Goal: Task Accomplishment & Management: Complete application form

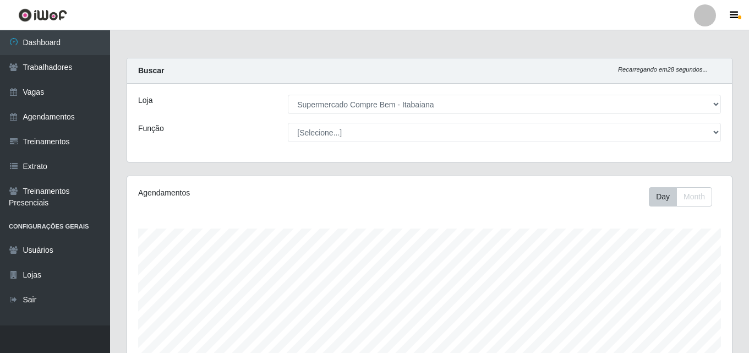
select select "264"
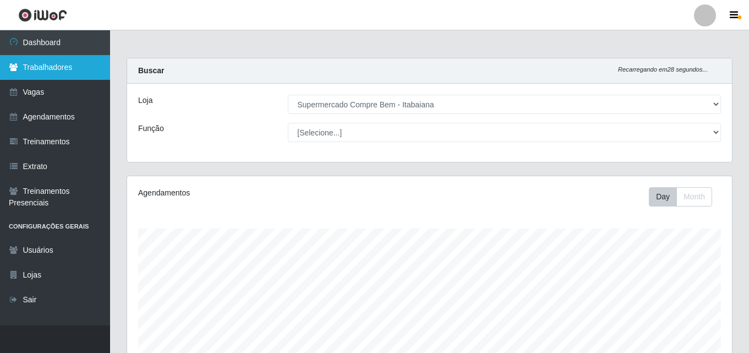
scroll to position [228, 605]
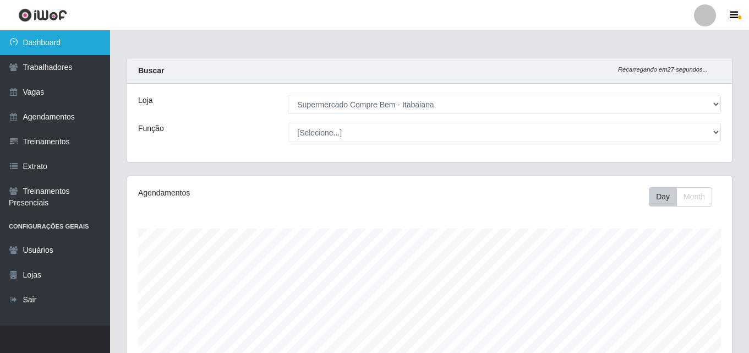
click at [86, 51] on link "Dashboard" at bounding box center [55, 42] width 110 height 25
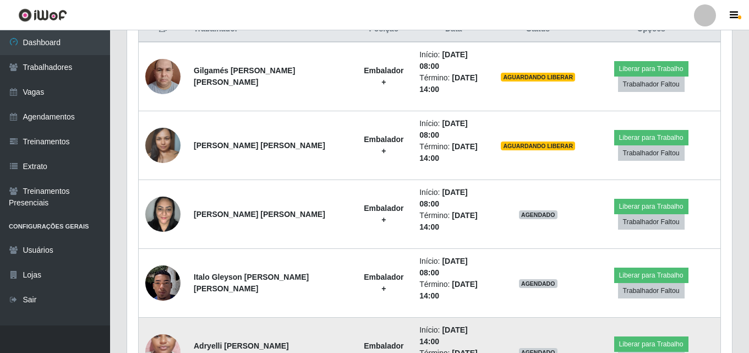
scroll to position [385, 0]
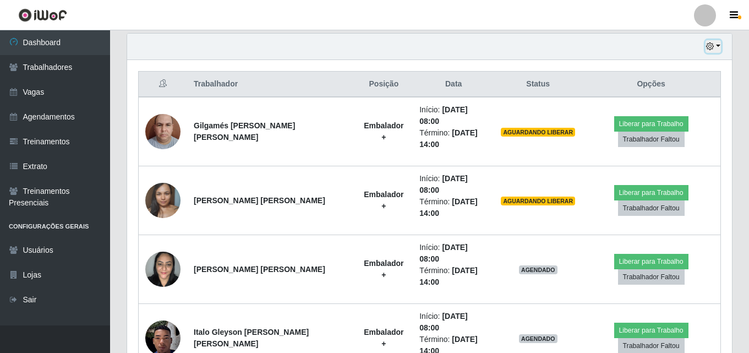
click at [708, 48] on icon "button" at bounding box center [710, 46] width 8 height 8
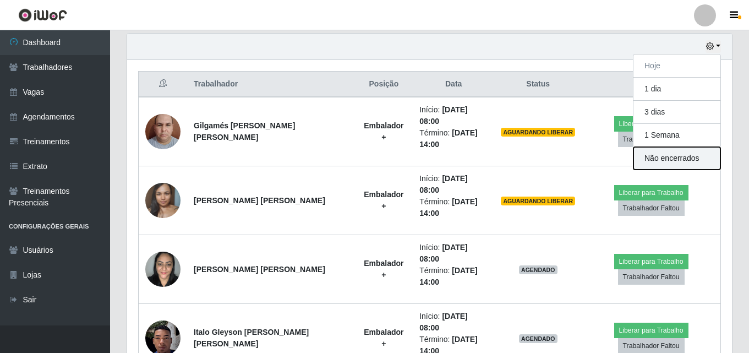
click at [707, 163] on button "Não encerrados" at bounding box center [676, 158] width 87 height 23
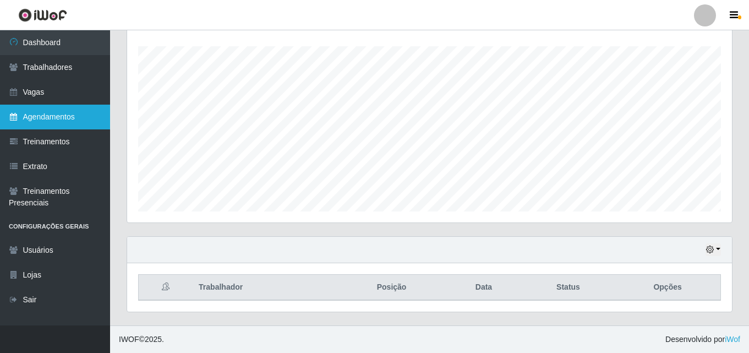
click at [36, 119] on link "Agendamentos" at bounding box center [55, 117] width 110 height 25
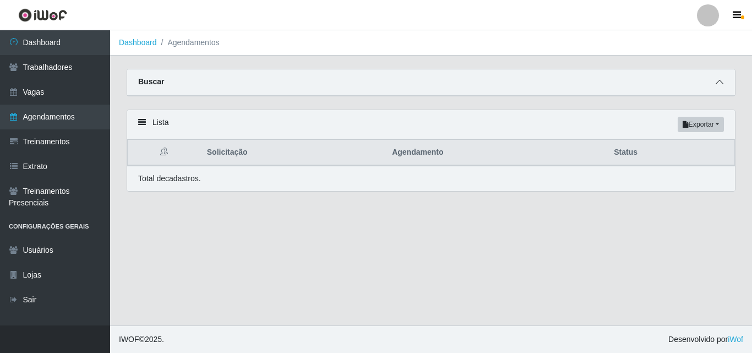
click at [720, 83] on icon at bounding box center [720, 82] width 8 height 8
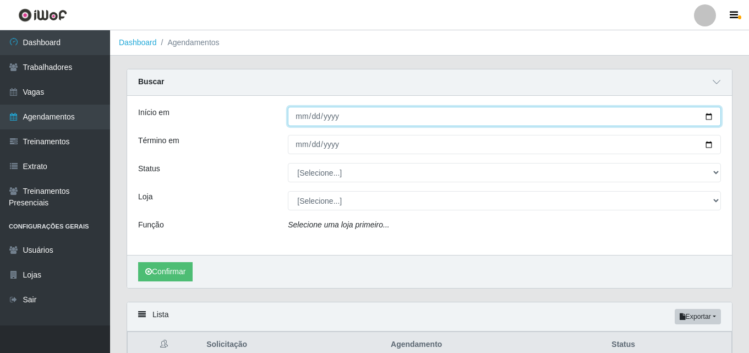
click at [711, 116] on input "Início em" at bounding box center [504, 116] width 433 height 19
type input "[DATE]"
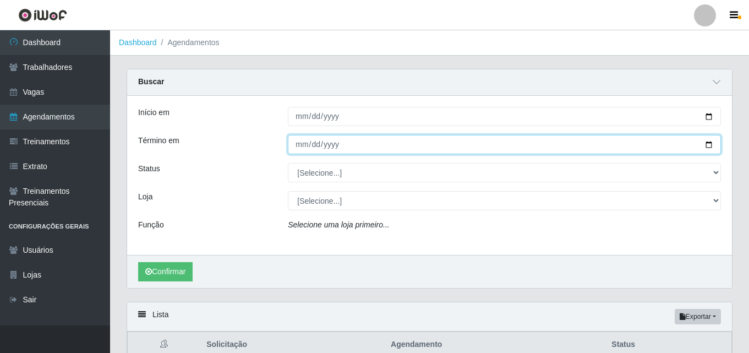
click at [702, 146] on input "Término em" at bounding box center [504, 144] width 433 height 19
click at [710, 143] on input "Término em" at bounding box center [504, 144] width 433 height 19
type input "[DATE]"
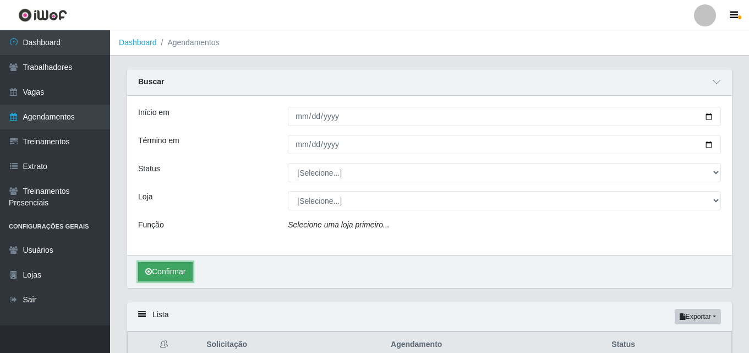
click at [171, 270] on button "Confirmar" at bounding box center [165, 271] width 54 height 19
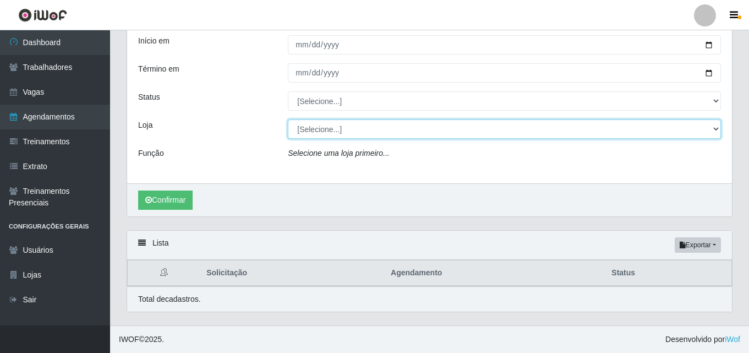
click at [460, 129] on select "[Selecione...] Supermercado Compre Bem - Itabaiana" at bounding box center [504, 128] width 433 height 19
select select "264"
click at [288, 119] on select "[Selecione...] Supermercado Compre Bem - Itabaiana" at bounding box center [504, 128] width 433 height 19
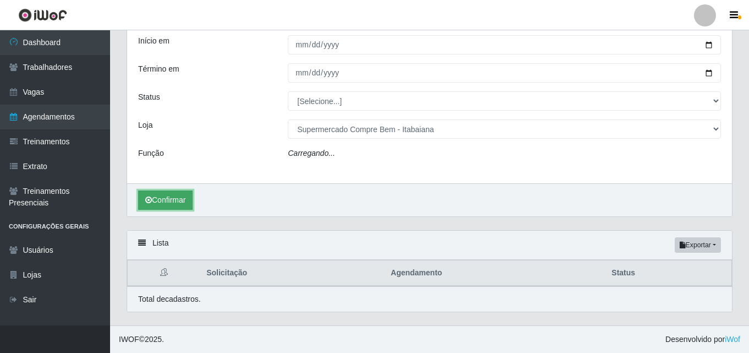
click at [171, 204] on button "Confirmar" at bounding box center [165, 199] width 54 height 19
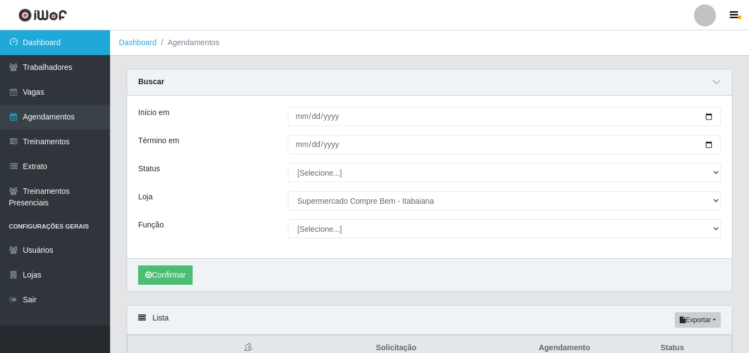
click at [55, 47] on link "Dashboard" at bounding box center [55, 42] width 110 height 25
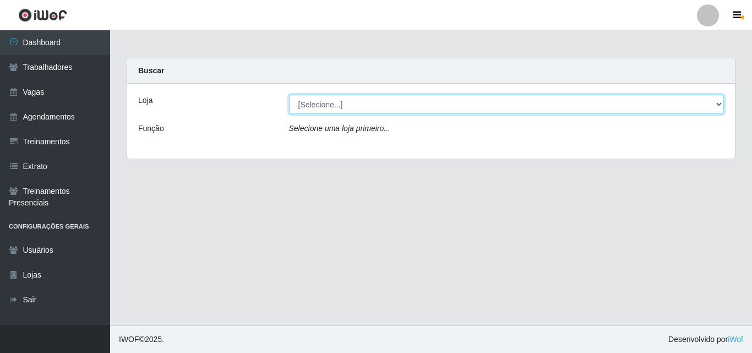
click at [326, 105] on select "[Selecione...] Supermercado Compre Bem - Itabaiana" at bounding box center [506, 104] width 435 height 19
select select "264"
click at [289, 95] on select "[Selecione...] Supermercado Compre Bem - Itabaiana" at bounding box center [506, 104] width 435 height 19
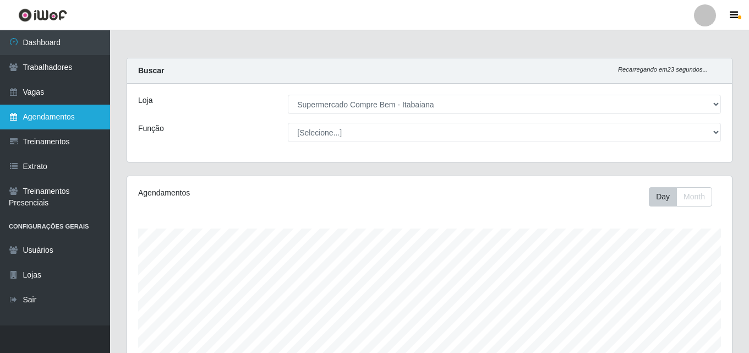
click at [52, 115] on link "Agendamentos" at bounding box center [55, 117] width 110 height 25
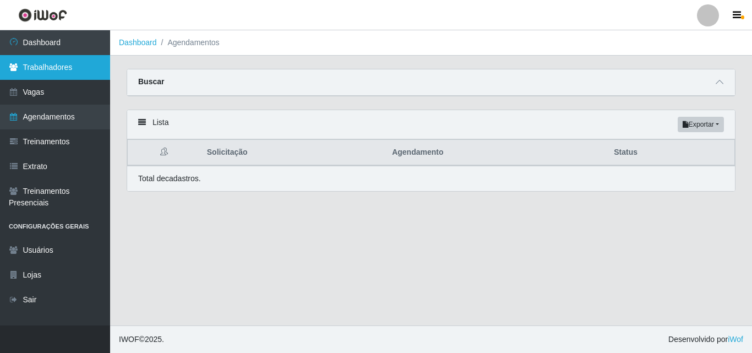
click at [35, 67] on link "Trabalhadores" at bounding box center [55, 67] width 110 height 25
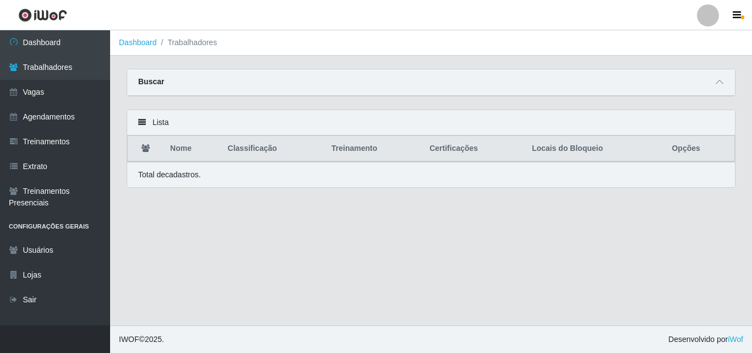
click at [711, 84] on div "Buscar" at bounding box center [431, 82] width 608 height 26
click at [730, 77] on div "Buscar" at bounding box center [431, 82] width 608 height 26
click at [714, 84] on span at bounding box center [719, 82] width 13 height 13
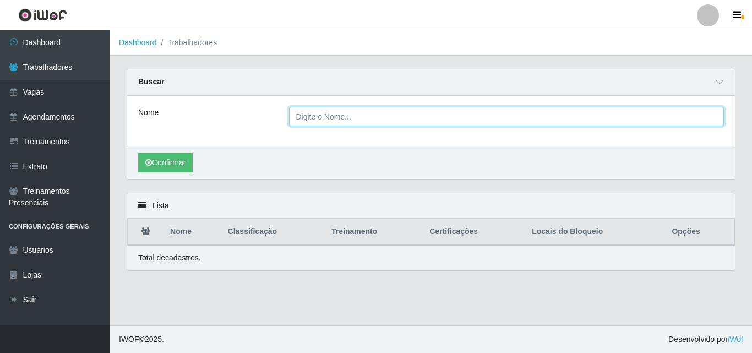
click at [359, 112] on input "Nome" at bounding box center [506, 116] width 435 height 19
type input "[PERSON_NAME]"
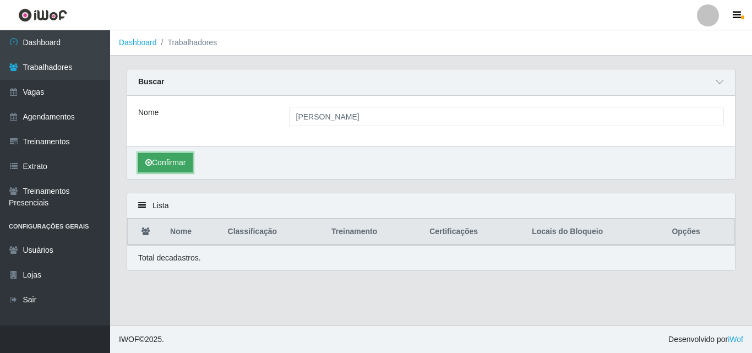
click at [164, 159] on button "Confirmar" at bounding box center [165, 162] width 54 height 19
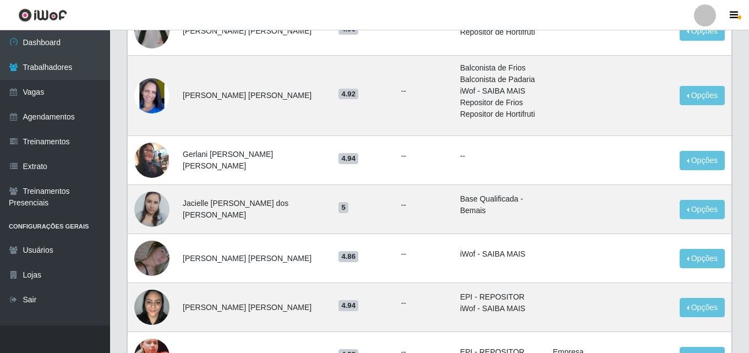
scroll to position [771, 0]
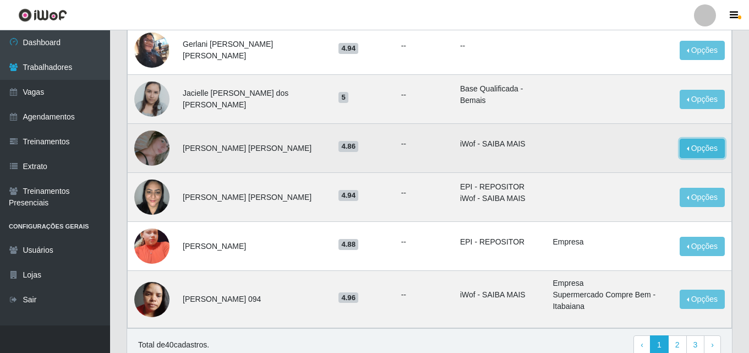
click at [694, 139] on button "Opções" at bounding box center [702, 148] width 45 height 19
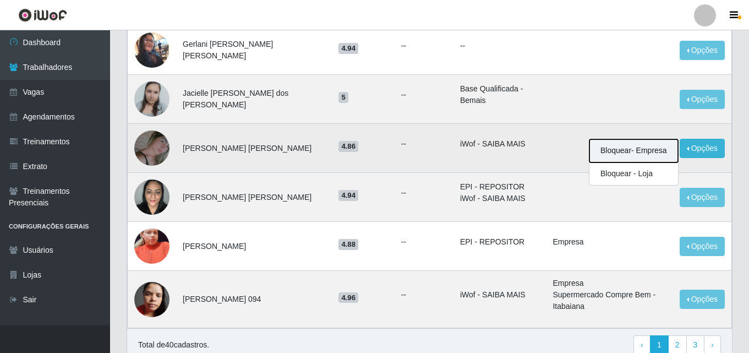
click at [659, 139] on button "Bloquear - Empresa" at bounding box center [633, 150] width 89 height 23
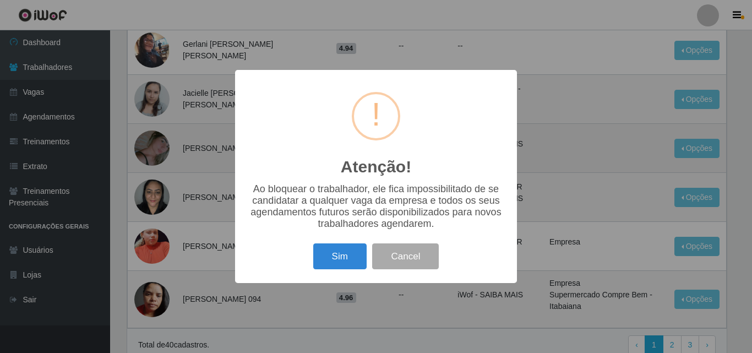
click at [349, 261] on button "Sim" at bounding box center [339, 256] width 53 height 26
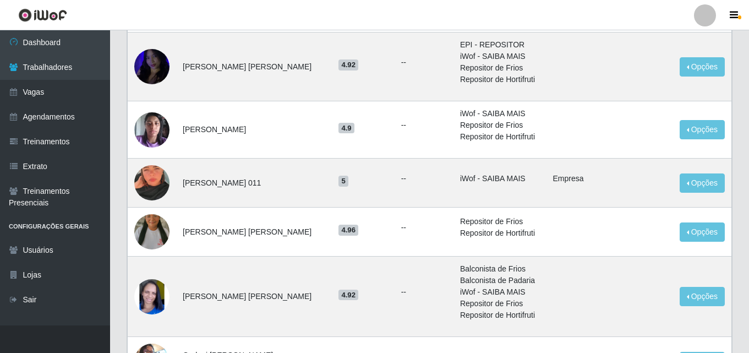
scroll to position [129, 0]
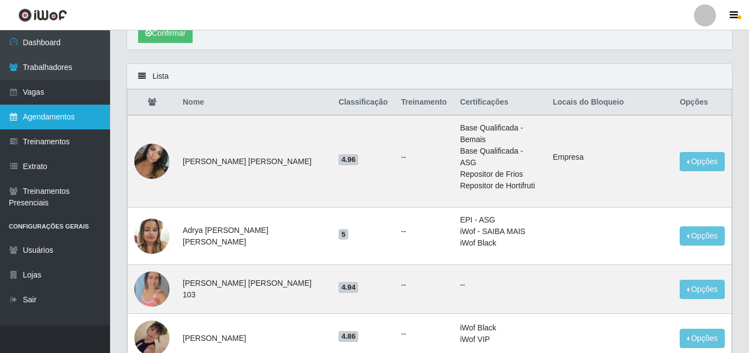
click at [39, 116] on link "Agendamentos" at bounding box center [55, 117] width 110 height 25
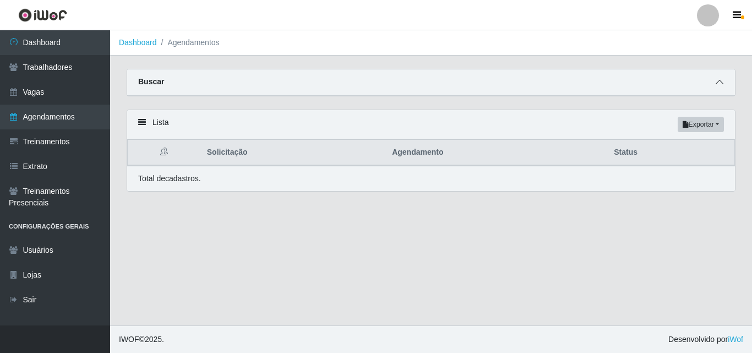
click at [719, 86] on icon at bounding box center [720, 82] width 8 height 8
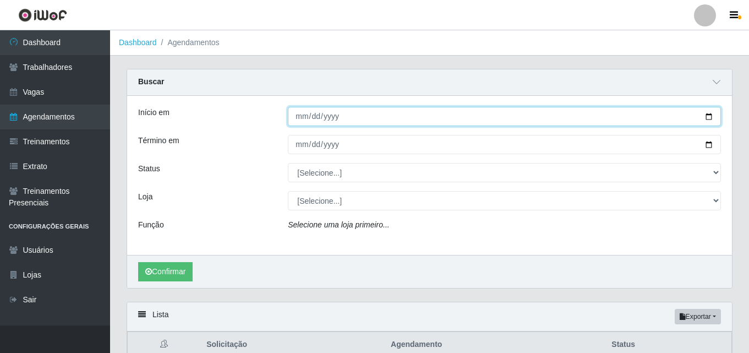
click at [709, 118] on input "Início em" at bounding box center [504, 116] width 433 height 19
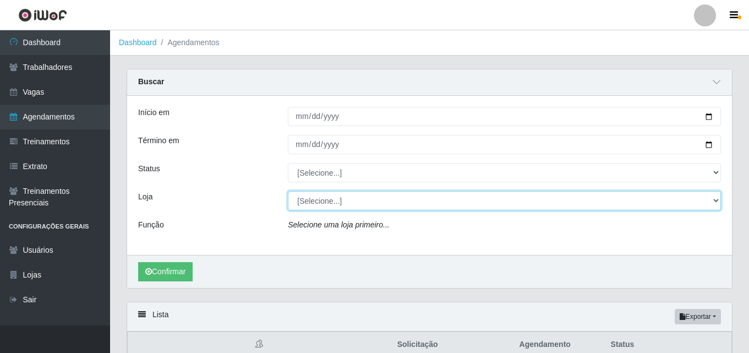
click at [412, 204] on select "[Selecione...] Supermercado Compre Bem - Itabaiana" at bounding box center [504, 200] width 433 height 19
select select "264"
click at [288, 192] on select "[Selecione...] Supermercado Compre Bem - Itabaiana" at bounding box center [504, 200] width 433 height 19
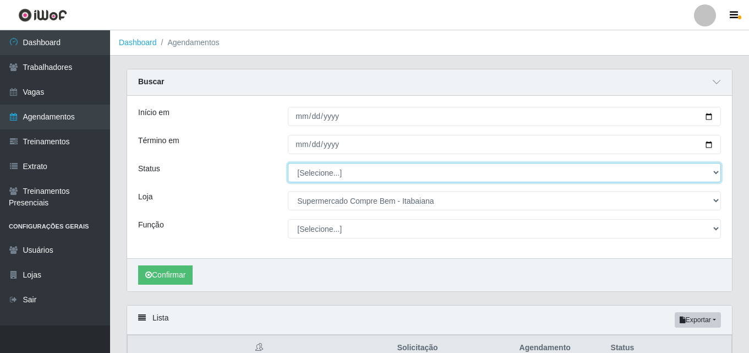
click at [335, 179] on select "[Selecione...] AGENDADO AGUARDANDO LIBERAR EM ANDAMENTO EM REVISÃO FINALIZADO C…" at bounding box center [504, 172] width 433 height 19
select select "AGENDADO"
click at [288, 163] on select "[Selecione...] AGENDADO AGUARDANDO LIBERAR EM ANDAMENTO EM REVISÃO FINALIZADO C…" at bounding box center [504, 172] width 433 height 19
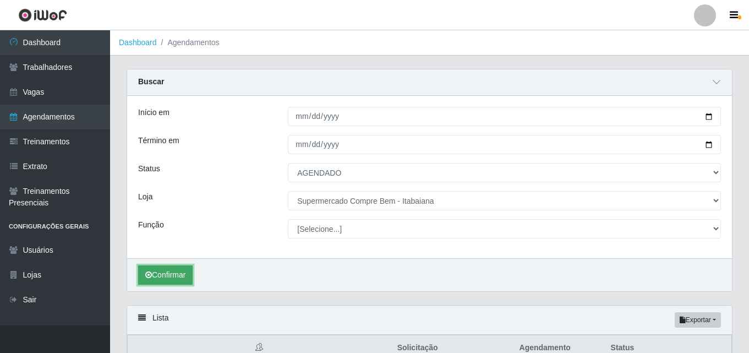
click at [173, 278] on button "Confirmar" at bounding box center [165, 274] width 54 height 19
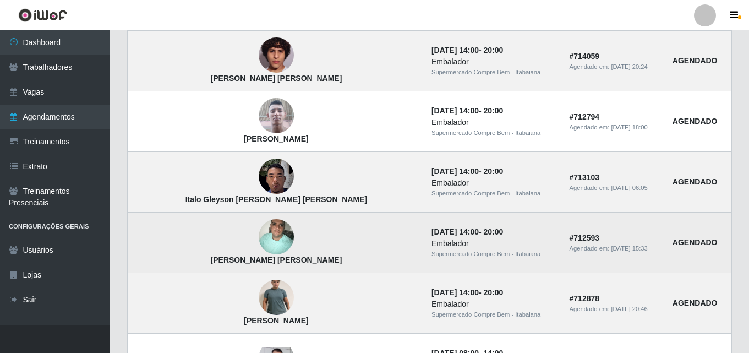
scroll to position [440, 0]
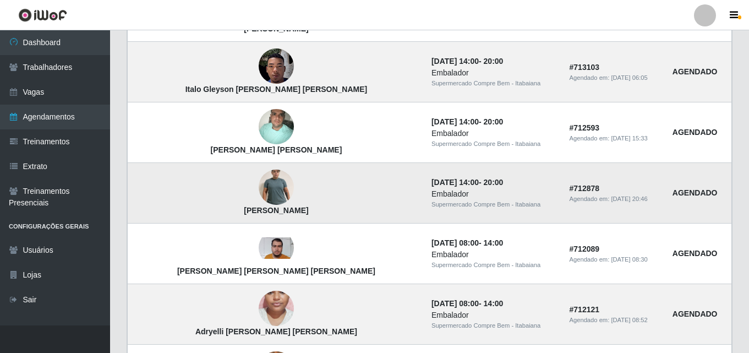
click at [259, 192] on img at bounding box center [276, 187] width 35 height 76
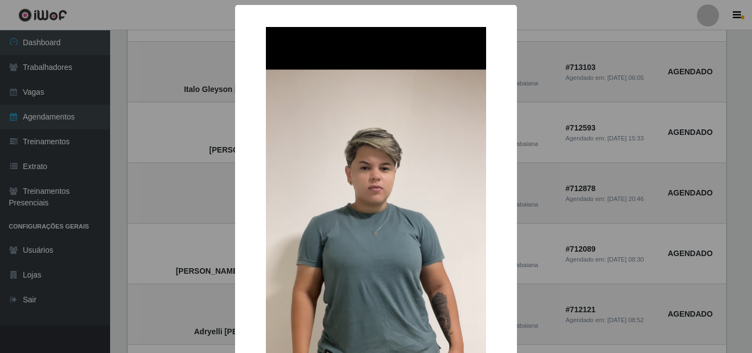
click at [235, 196] on div "× [PERSON_NAME] OK Cancel" at bounding box center [376, 292] width 282 height 574
click at [211, 195] on div "× [PERSON_NAME] OK Cancel" at bounding box center [376, 176] width 752 height 353
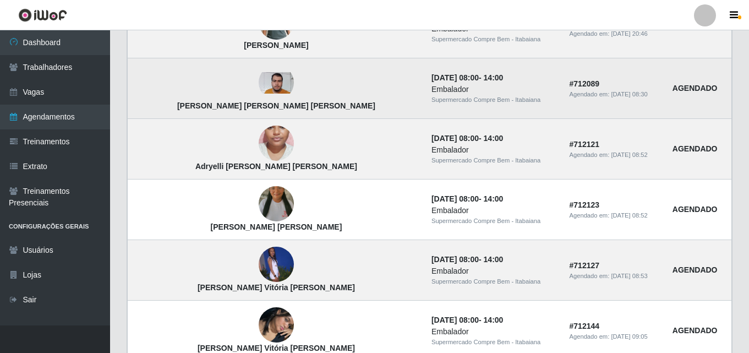
scroll to position [660, 0]
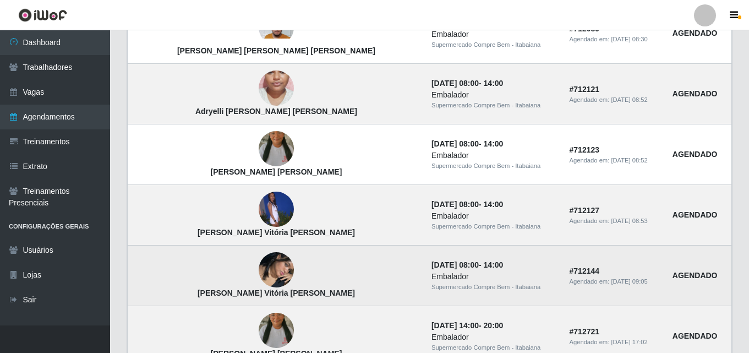
click at [259, 274] on img at bounding box center [276, 270] width 35 height 63
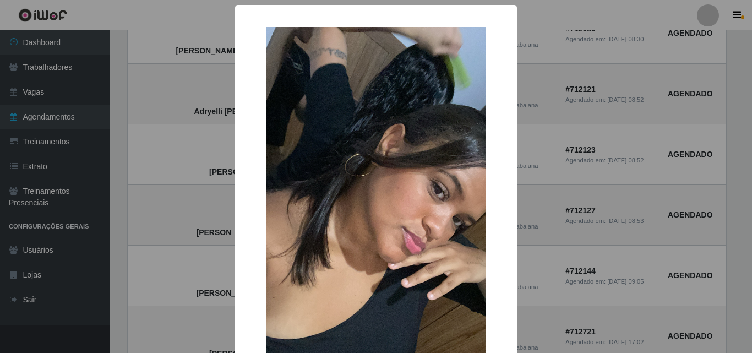
click at [238, 268] on div "× [PERSON_NAME] Vitória [PERSON_NAME] OK Cancel" at bounding box center [376, 249] width 282 height 489
click at [208, 269] on div "× [PERSON_NAME] Vitória [PERSON_NAME] OK Cancel" at bounding box center [376, 176] width 752 height 353
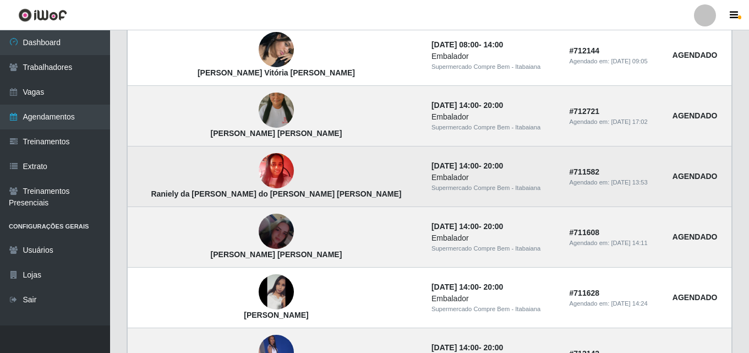
scroll to position [936, 0]
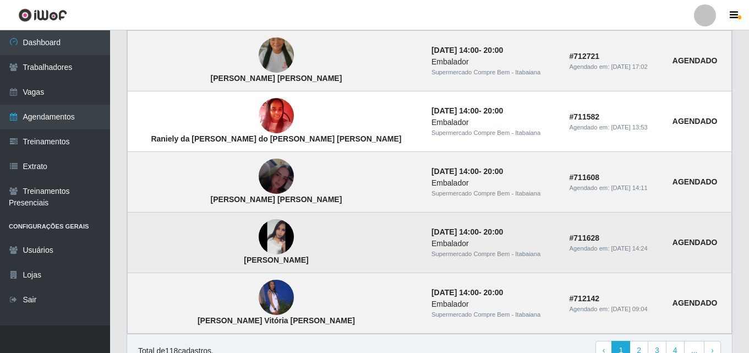
click at [259, 234] on img at bounding box center [276, 236] width 35 height 35
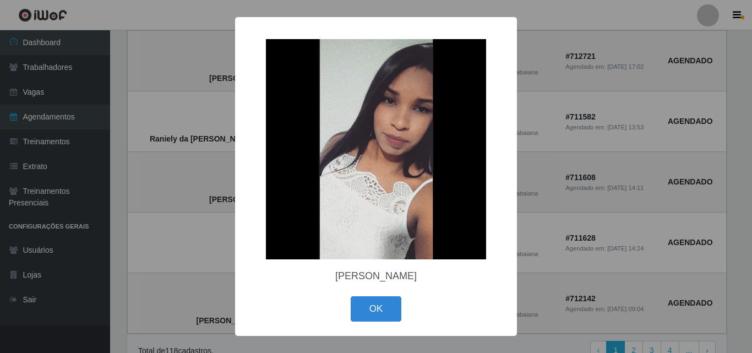
click at [231, 232] on div "× [PERSON_NAME] OK Cancel" at bounding box center [376, 176] width 752 height 353
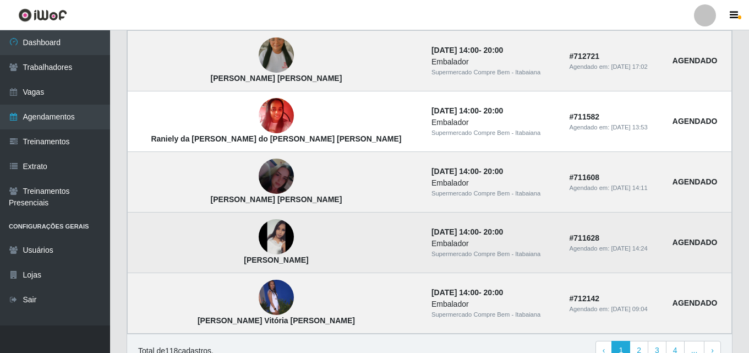
click at [324, 267] on td "[PERSON_NAME]" at bounding box center [276, 242] width 297 height 61
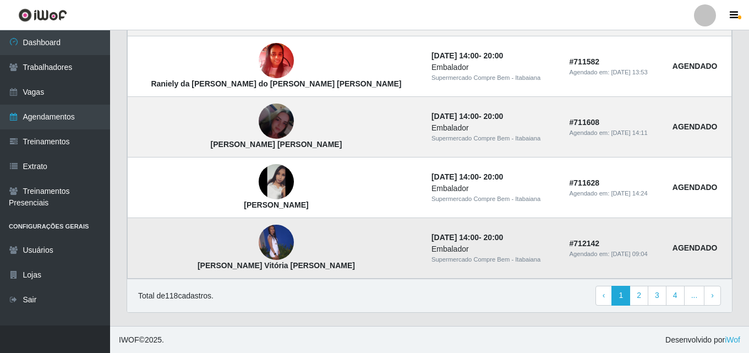
click at [246, 265] on strong "[PERSON_NAME] Vitória [PERSON_NAME]" at bounding box center [276, 265] width 157 height 9
click at [259, 252] on img at bounding box center [276, 242] width 35 height 35
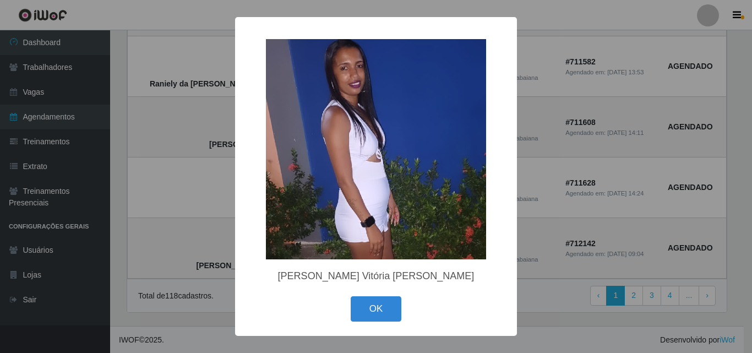
click at [219, 235] on div "× [PERSON_NAME] Vitória [PERSON_NAME] OK Cancel" at bounding box center [376, 176] width 752 height 353
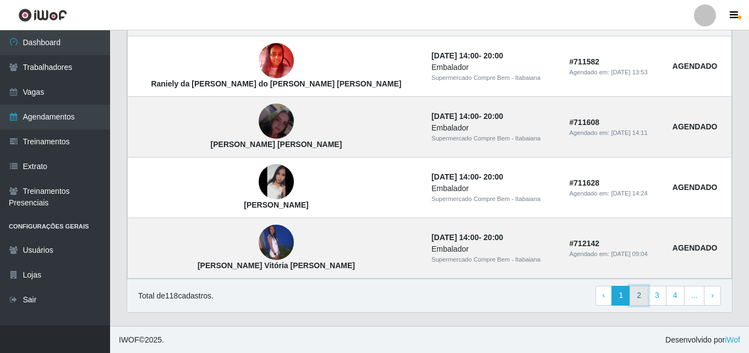
click at [638, 298] on link "2" at bounding box center [639, 296] width 19 height 20
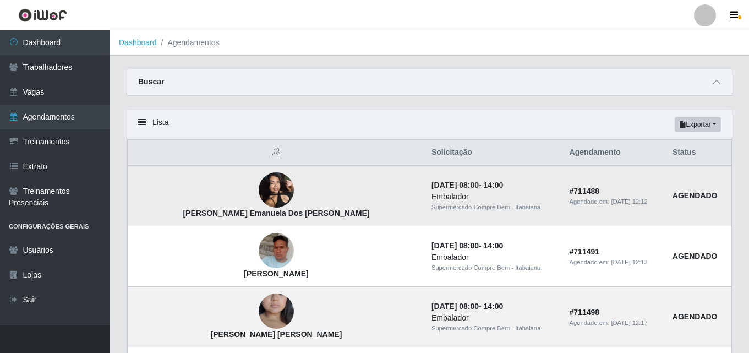
click at [259, 192] on img at bounding box center [276, 190] width 35 height 47
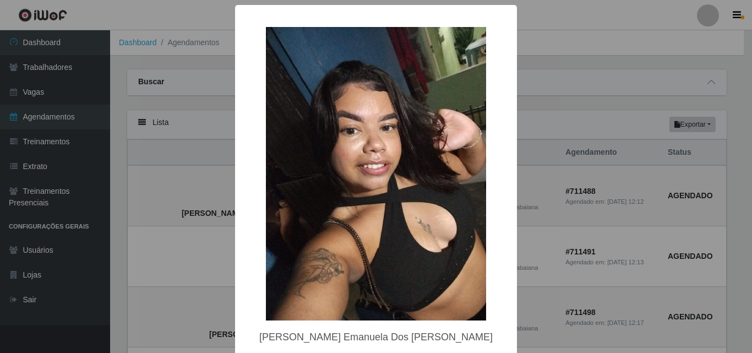
click at [214, 186] on div "× [PERSON_NAME] Emanuela Dos [PERSON_NAME] OK Cancel" at bounding box center [376, 176] width 752 height 353
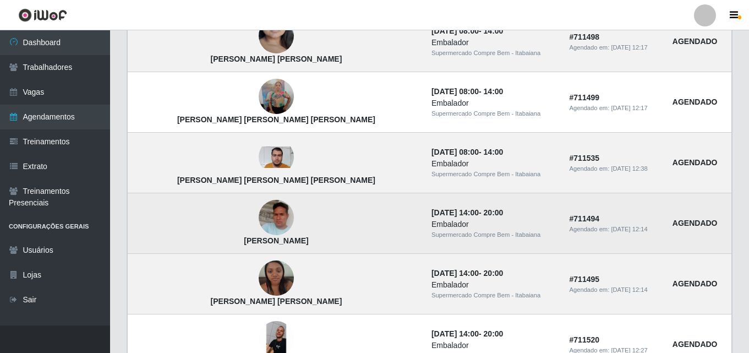
scroll to position [330, 0]
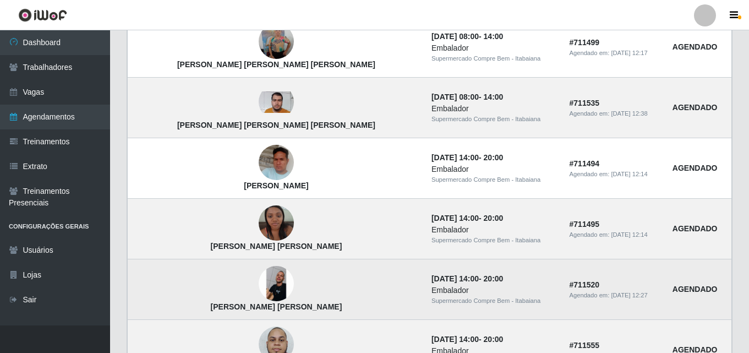
click at [259, 287] on img at bounding box center [276, 283] width 35 height 35
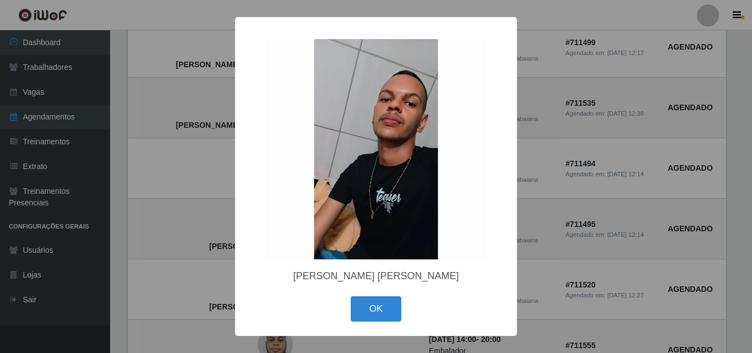
click at [223, 273] on div "× [PERSON_NAME] [PERSON_NAME] OK Cancel" at bounding box center [376, 176] width 752 height 353
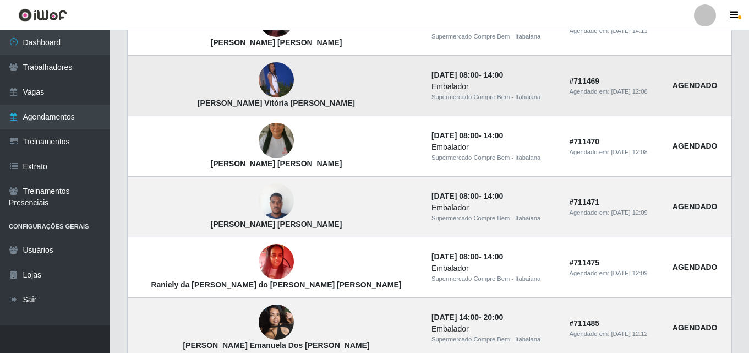
scroll to position [771, 0]
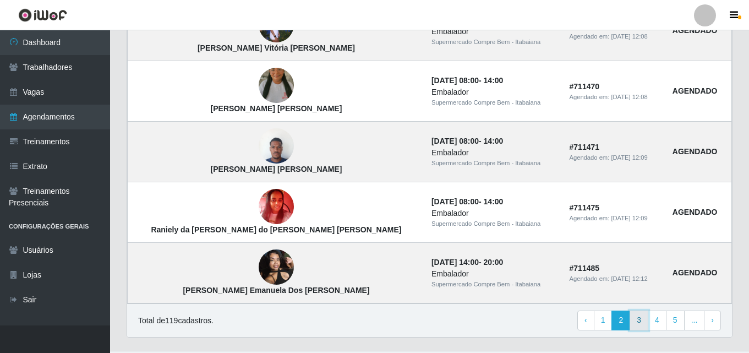
click at [642, 325] on link "3" at bounding box center [639, 320] width 19 height 20
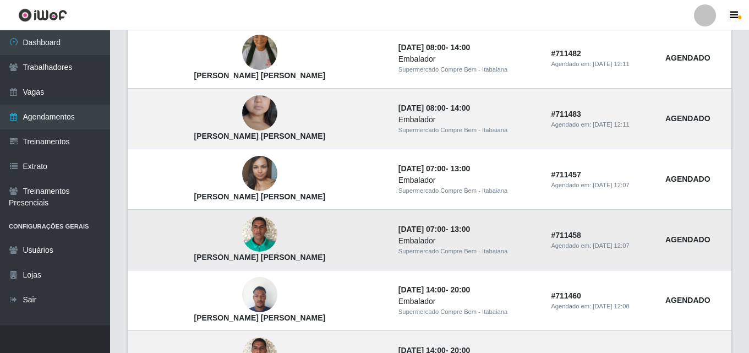
scroll to position [495, 0]
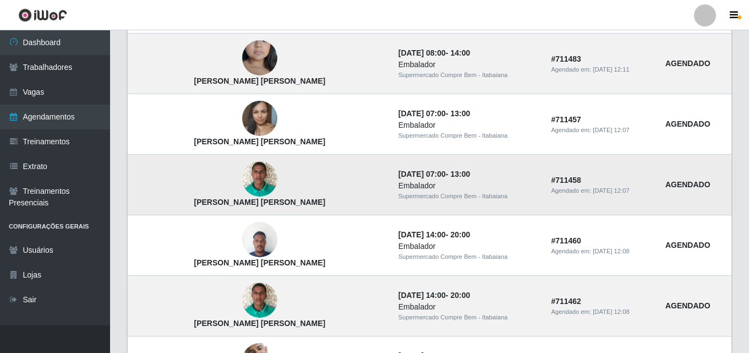
click at [242, 181] on img at bounding box center [259, 179] width 35 height 47
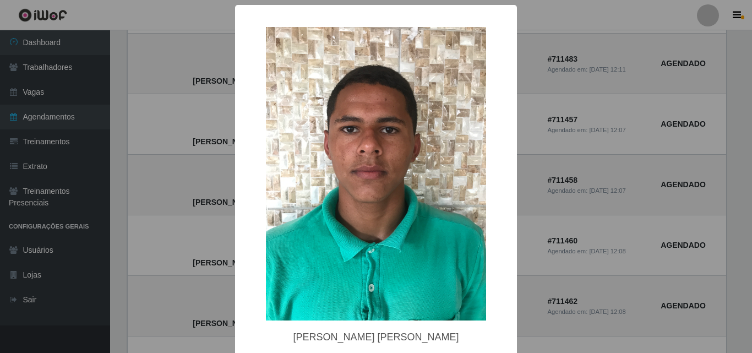
click at [222, 181] on div "× David Ruan Anastácio Martins OK Cancel" at bounding box center [376, 176] width 752 height 353
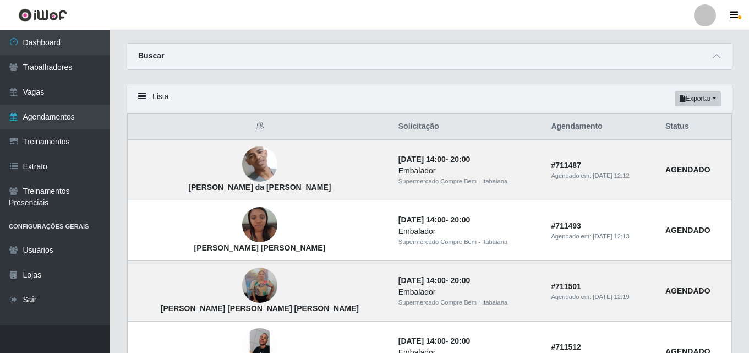
scroll to position [0, 0]
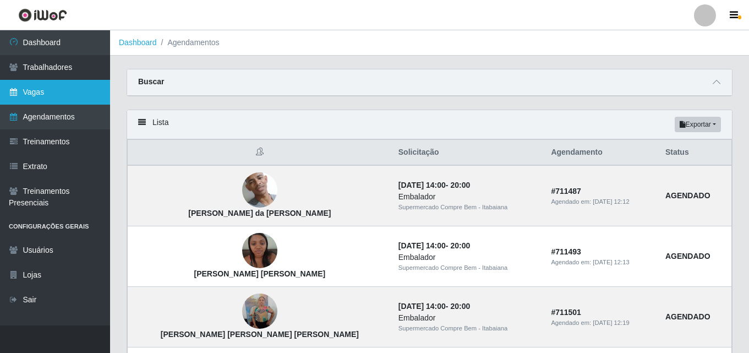
click at [74, 94] on link "Vagas" at bounding box center [55, 92] width 110 height 25
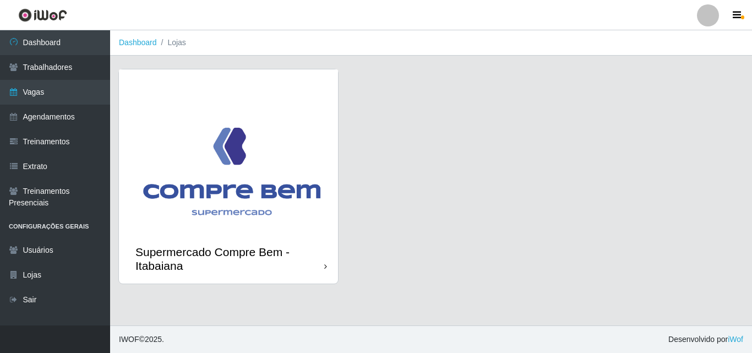
click at [279, 118] on img at bounding box center [228, 151] width 219 height 165
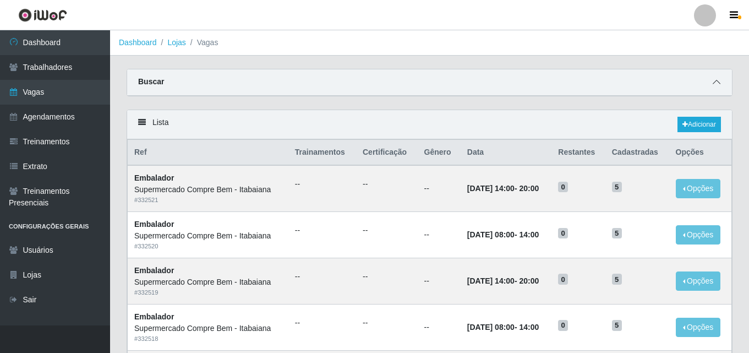
click at [716, 79] on span at bounding box center [716, 82] width 13 height 13
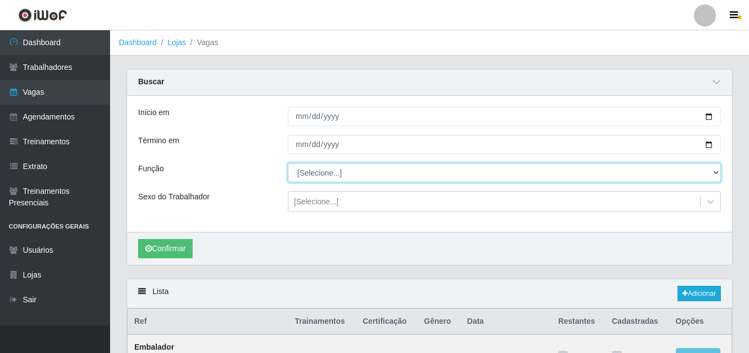
click at [378, 179] on select "[Selecione...] ASG ASG + ASG ++ Auxiliar de Estacionamento Auxiliar de Estacion…" at bounding box center [504, 172] width 433 height 19
select select "16"
click at [288, 163] on select "[Selecione...] ASG ASG + ASG ++ Auxiliar de Estacionamento Auxiliar de Estacion…" at bounding box center [504, 172] width 433 height 19
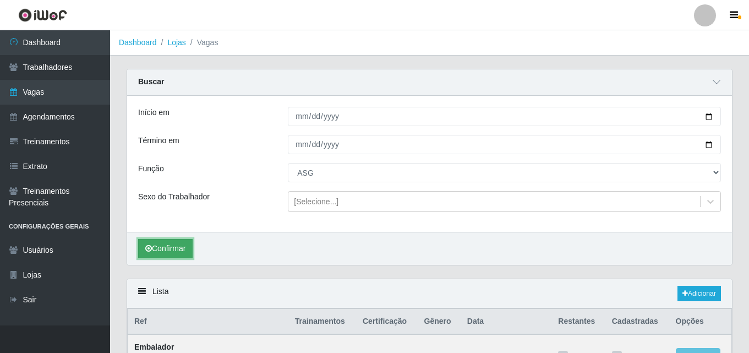
click at [170, 252] on button "Confirmar" at bounding box center [165, 248] width 54 height 19
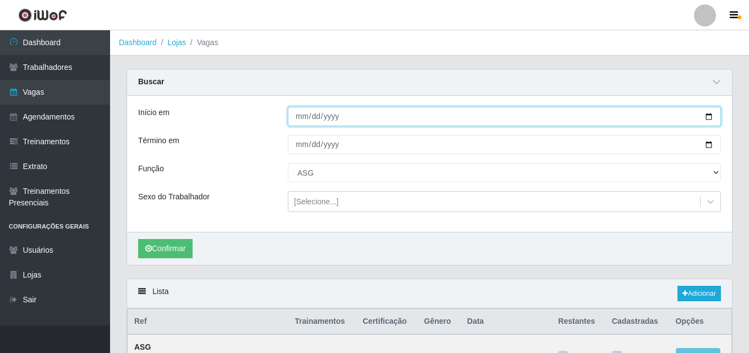
click at [709, 118] on input "Início em" at bounding box center [504, 116] width 433 height 19
type input "2025-08-26"
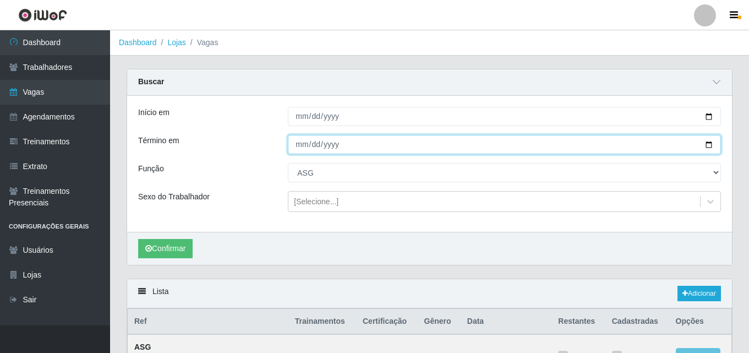
click at [711, 143] on input "Término em" at bounding box center [504, 144] width 433 height 19
type input "2025-08-26"
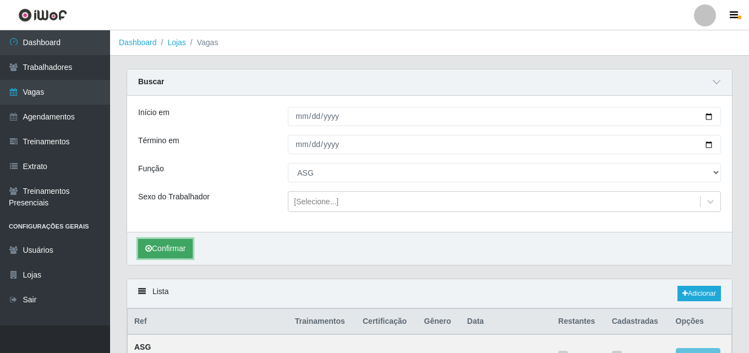
click at [155, 247] on button "Confirmar" at bounding box center [165, 248] width 54 height 19
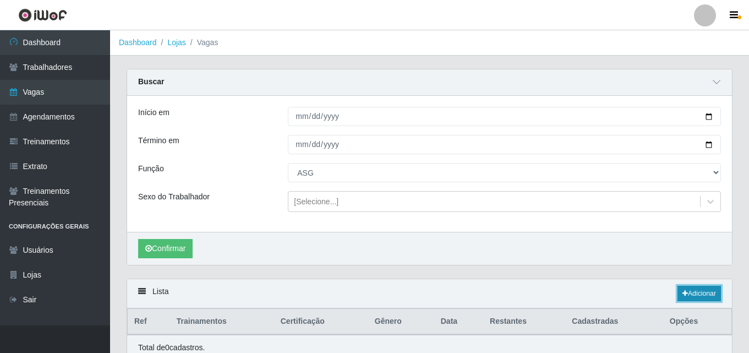
click at [693, 297] on link "Adicionar" at bounding box center [699, 293] width 43 height 15
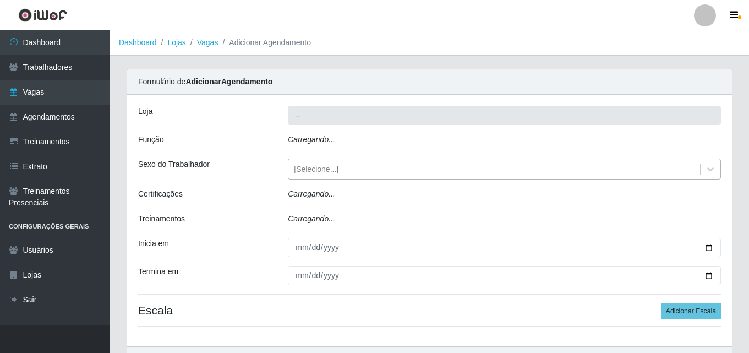
type input "Supermercado Compre Bem - Itabaiana"
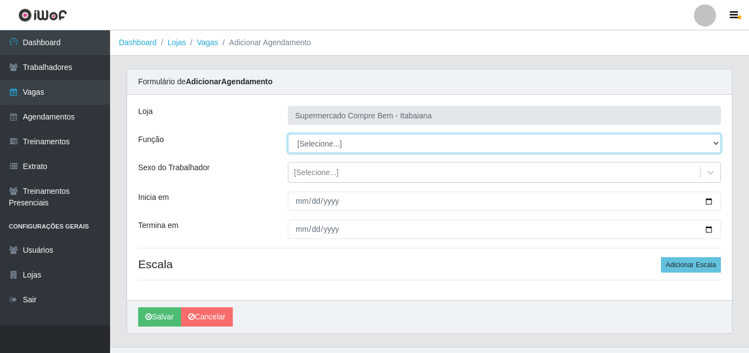
click at [358, 143] on select "[Selecione...] ASG ASG + ASG ++ Auxiliar de Estacionamento Auxiliar de Estacion…" at bounding box center [504, 143] width 433 height 19
select select "16"
click at [288, 134] on select "[Selecione...] ASG ASG + ASG ++ Auxiliar de Estacionamento Auxiliar de Estacion…" at bounding box center [504, 143] width 433 height 19
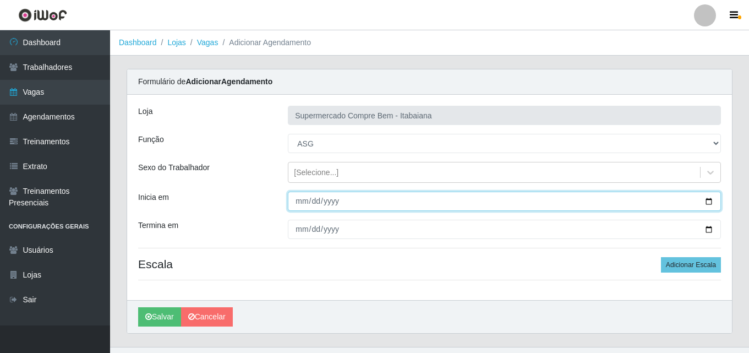
click at [702, 198] on input "Inicia em" at bounding box center [504, 201] width 433 height 19
click at [707, 201] on input "Inicia em" at bounding box center [504, 201] width 433 height 19
type input "2025-08-26"
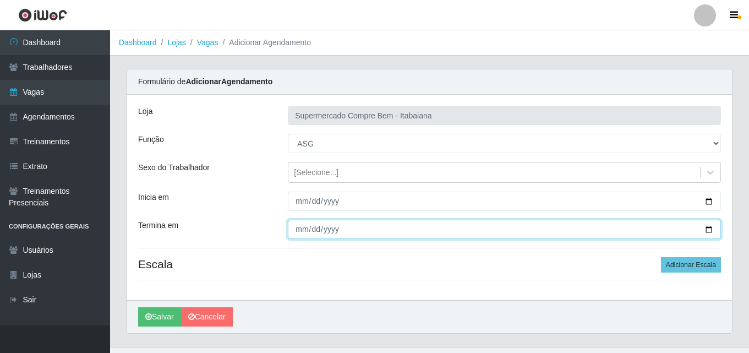
click at [709, 230] on input "Termina em" at bounding box center [504, 229] width 433 height 19
type input "2025-08-26"
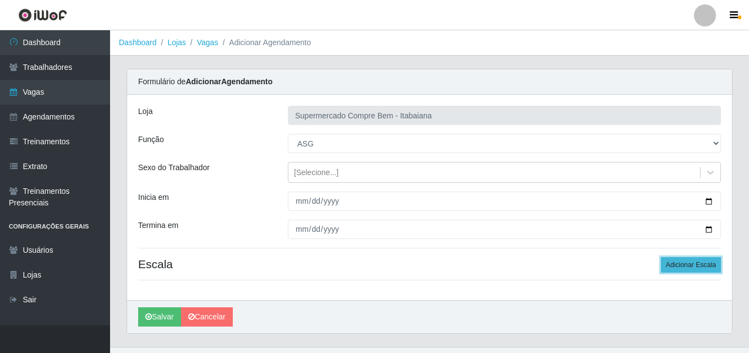
click at [698, 263] on button "Adicionar Escala" at bounding box center [691, 264] width 60 height 15
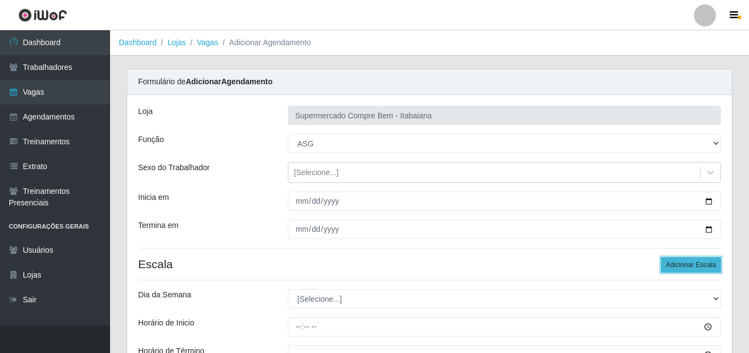
click at [696, 264] on button "Adicionar Escala" at bounding box center [691, 264] width 60 height 15
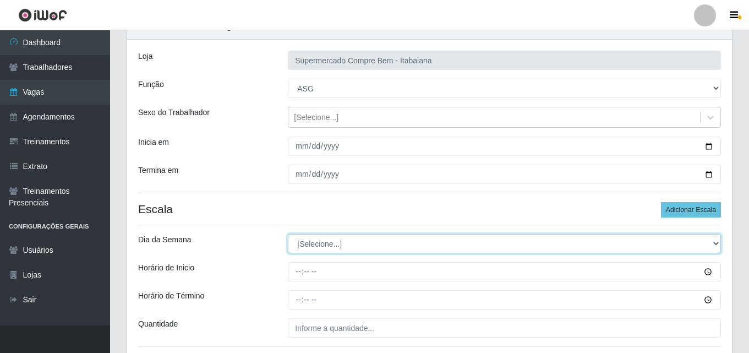
click at [350, 248] on select "[Selecione...] Segunda Terça Quarta Quinta Sexta Sábado Domingo" at bounding box center [504, 243] width 433 height 19
select select "2"
click at [288, 234] on select "[Selecione...] Segunda Terça Quarta Quinta Sexta Sábado Domingo" at bounding box center [504, 243] width 433 height 19
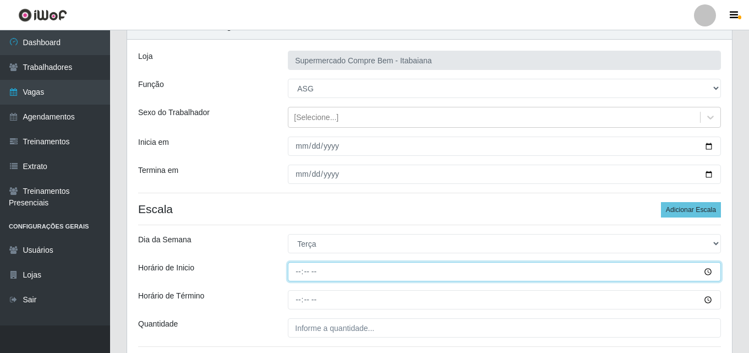
click at [302, 276] on input "Horário de Inicio" at bounding box center [504, 271] width 433 height 19
type input "08:00"
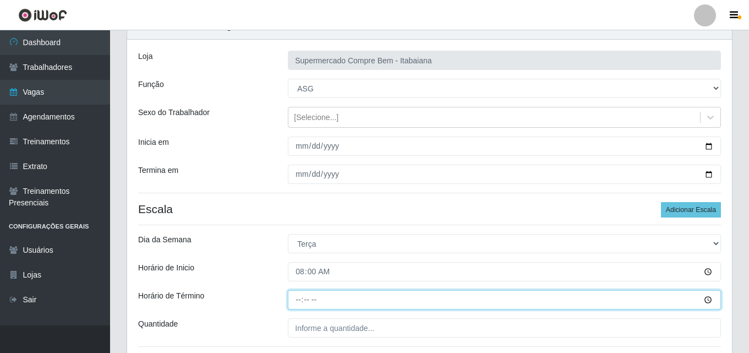
type input "14:00"
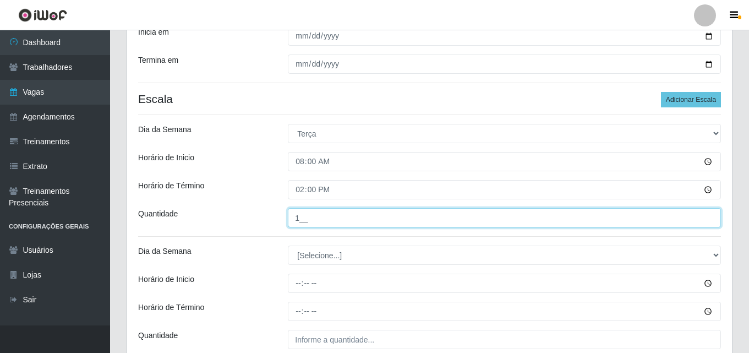
scroll to position [220, 0]
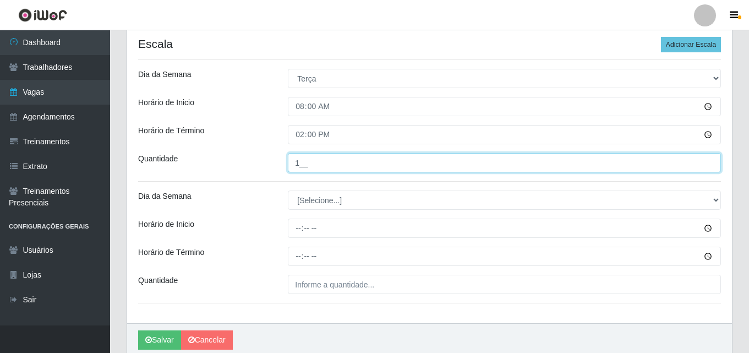
type input "1__"
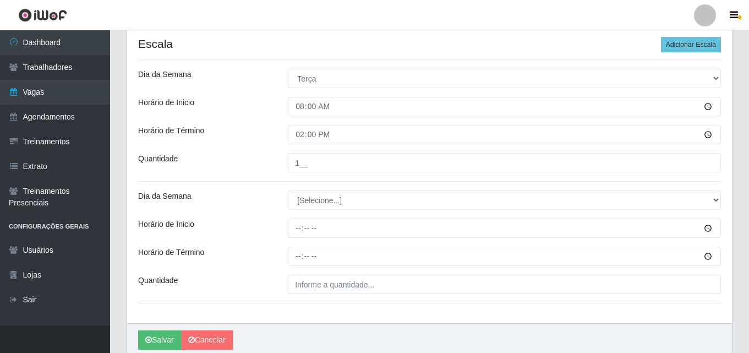
click at [293, 326] on div "Salvar Cancelar" at bounding box center [429, 339] width 605 height 33
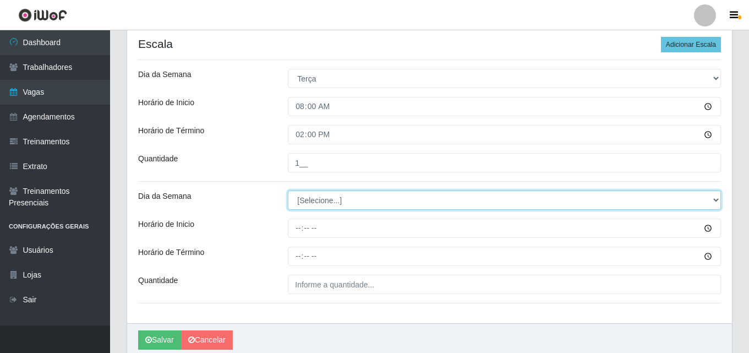
click at [341, 203] on select "[Selecione...] Segunda Terça Quarta Quinta Sexta Sábado Domingo" at bounding box center [504, 199] width 433 height 19
click at [288, 190] on select "[Selecione...] Segunda Terça Quarta Quinta Sexta Sábado Domingo" at bounding box center [504, 199] width 433 height 19
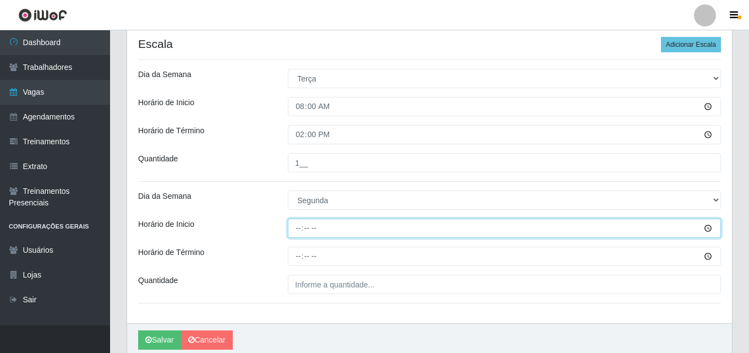
click at [299, 228] on input "Horário de Inicio" at bounding box center [504, 228] width 433 height 19
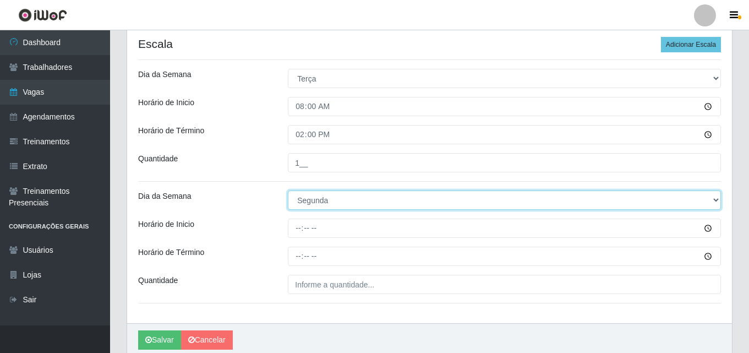
click at [330, 201] on select "[Selecione...] Segunda Terça Quarta Quinta Sexta Sábado Domingo" at bounding box center [504, 199] width 433 height 19
select select "3"
click at [288, 190] on select "[Selecione...] Segunda Terça Quarta Quinta Sexta Sábado Domingo" at bounding box center [504, 199] width 433 height 19
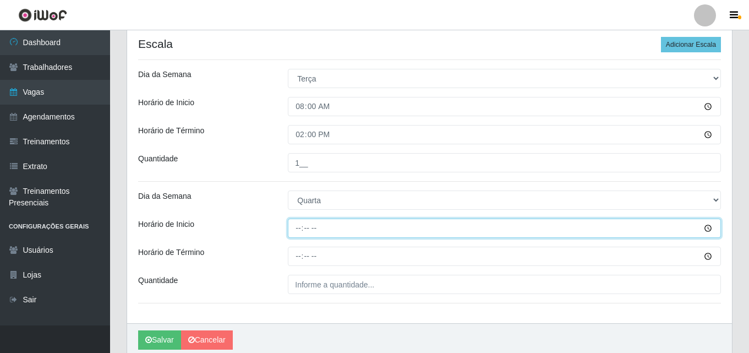
click at [299, 231] on input "Horário de Inicio" at bounding box center [504, 228] width 433 height 19
type input "08:00"
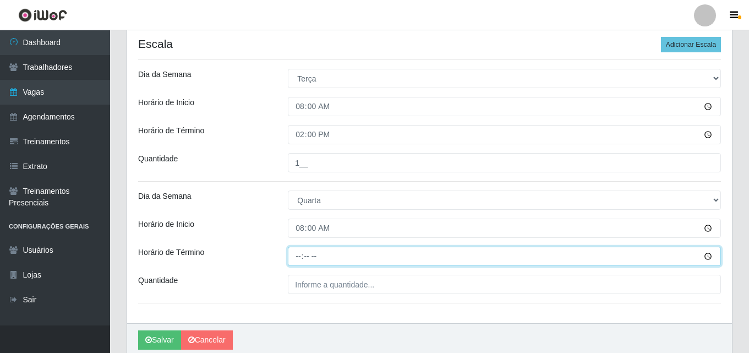
type input "14:00"
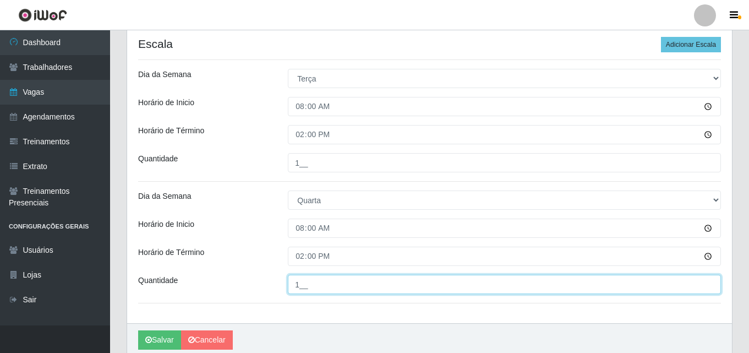
type input "1__"
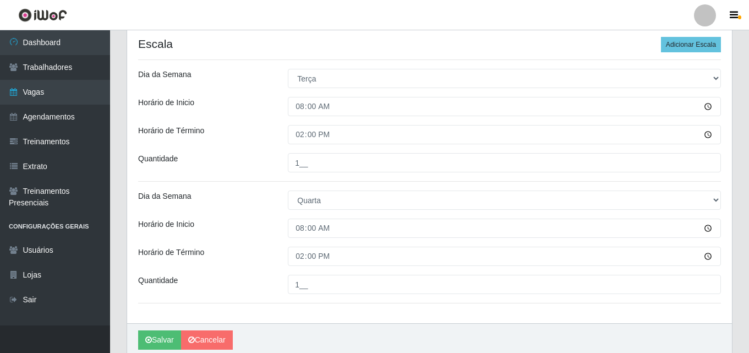
click at [353, 328] on div "Salvar Cancelar" at bounding box center [429, 339] width 605 height 33
click at [153, 342] on button "Salvar" at bounding box center [159, 339] width 43 height 19
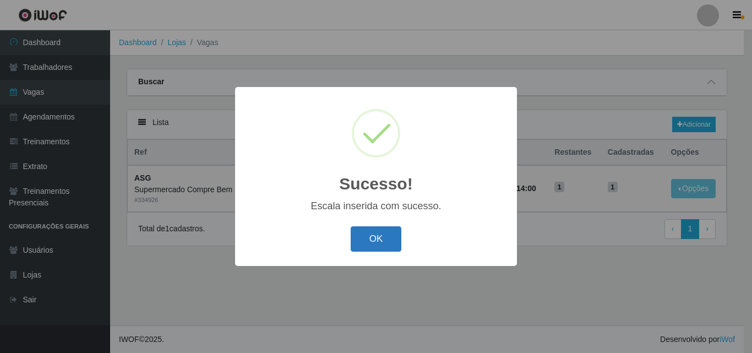
click at [385, 241] on button "OK" at bounding box center [376, 239] width 51 height 26
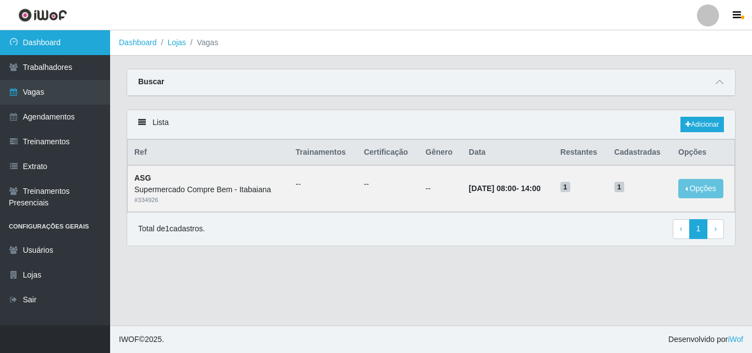
click at [43, 43] on link "Dashboard" at bounding box center [55, 42] width 110 height 25
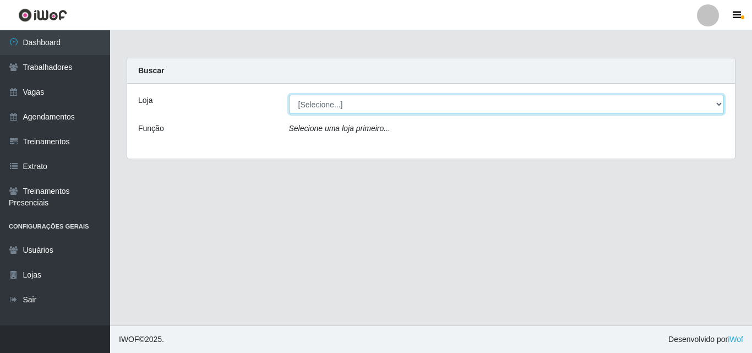
drag, startPoint x: 381, startPoint y: 106, endPoint x: 378, endPoint y: 114, distance: 8.9
click at [378, 114] on div "Loja [Selecione...] Supermercado Compre Bem - Itabaiana Função Selecione uma lo…" at bounding box center [431, 121] width 608 height 75
select select "264"
click at [289, 95] on select "[Selecione...] Supermercado Compre Bem - Itabaiana" at bounding box center [506, 104] width 435 height 19
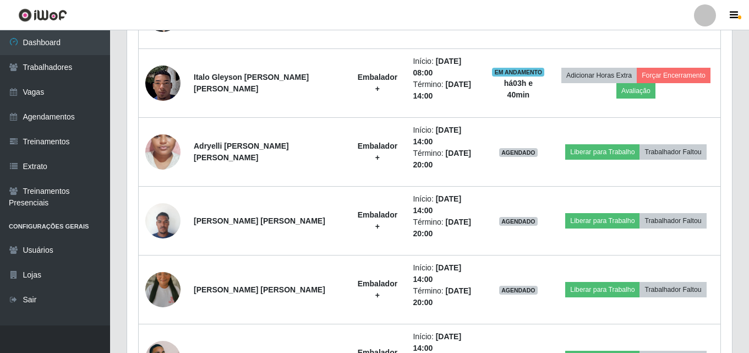
scroll to position [365, 0]
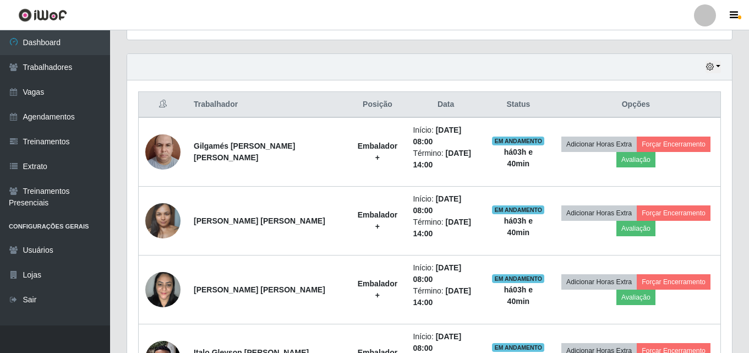
click at [720, 74] on div "Hoje 1 dia 3 dias 1 Semana Não encerrados" at bounding box center [429, 67] width 605 height 26
click at [713, 60] on div "Hoje 1 dia 3 dias 1 Semana Não encerrados" at bounding box center [429, 67] width 605 height 26
click at [706, 69] on icon "button" at bounding box center [710, 67] width 8 height 8
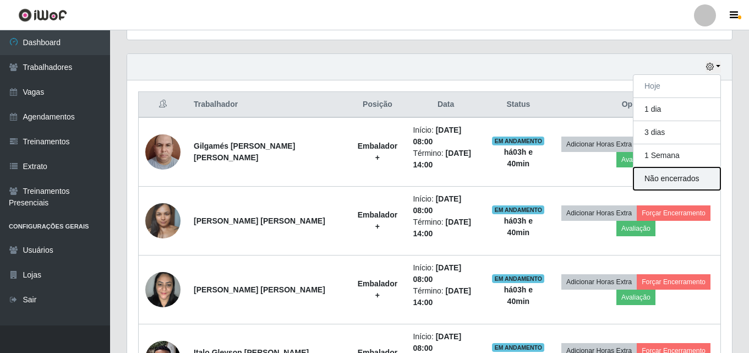
click at [680, 183] on button "Não encerrados" at bounding box center [676, 178] width 87 height 23
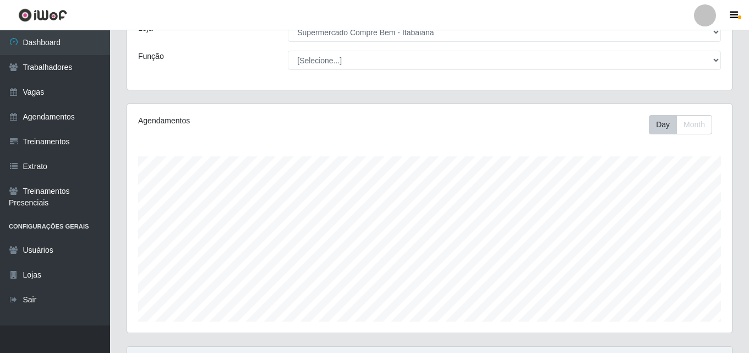
scroll to position [182, 0]
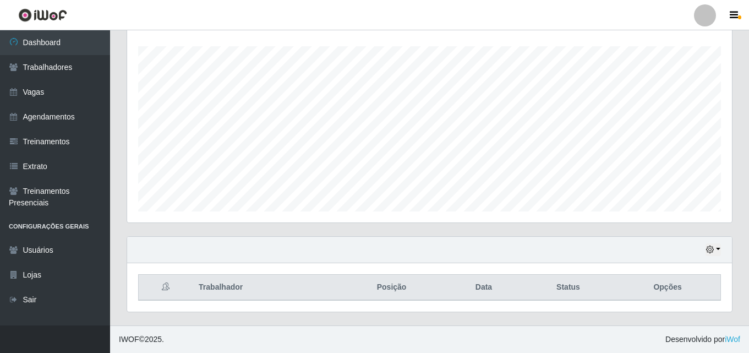
click at [722, 256] on div "Hoje 1 dia 3 dias 1 Semana Não encerrados" at bounding box center [429, 250] width 605 height 26
click at [718, 252] on button "button" at bounding box center [713, 249] width 15 height 13
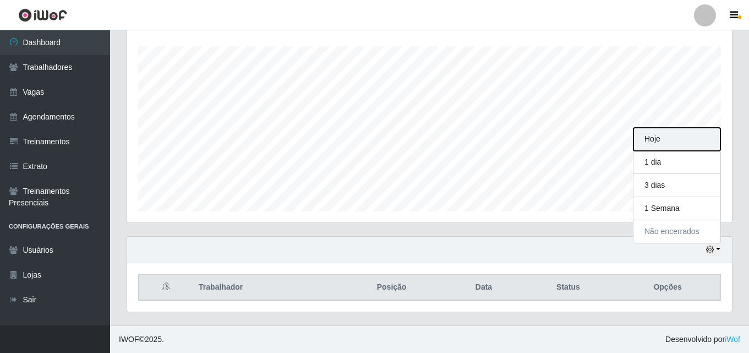
click at [682, 143] on button "Hoje" at bounding box center [676, 139] width 87 height 23
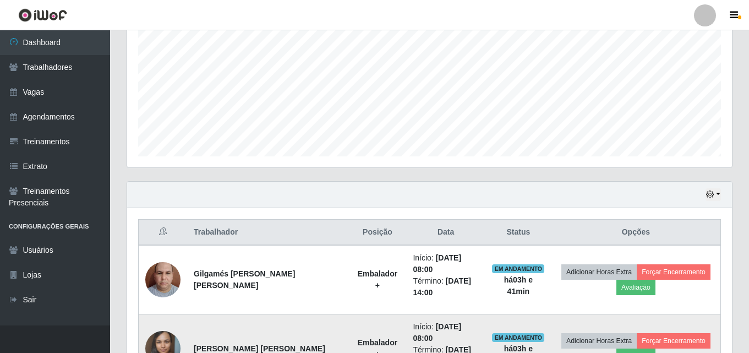
scroll to position [0, 0]
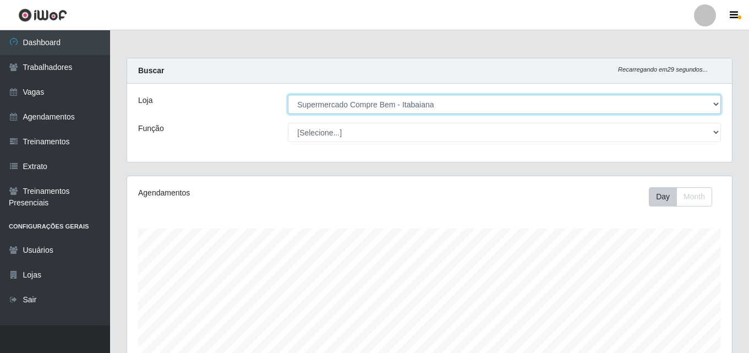
click at [409, 99] on select "[Selecione...] Supermercado Compre Bem - Itabaiana" at bounding box center [504, 104] width 433 height 19
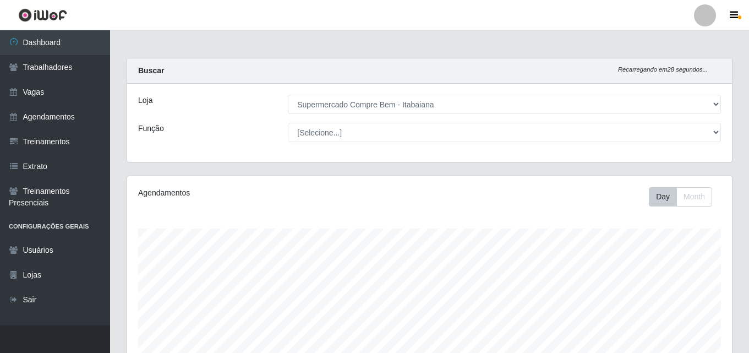
click at [261, 182] on div "Agendamentos Day Month" at bounding box center [429, 290] width 605 height 228
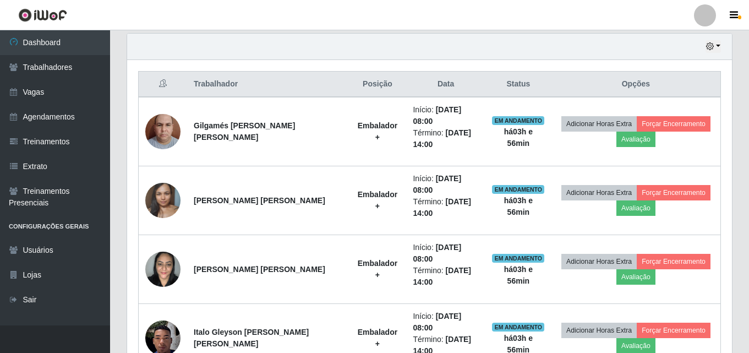
scroll to position [495, 0]
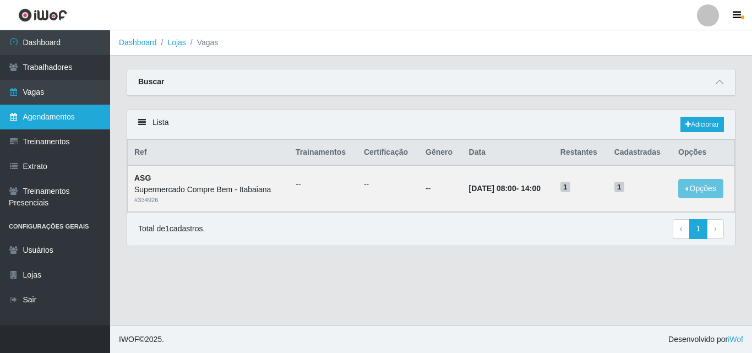
click at [52, 122] on link "Agendamentos" at bounding box center [55, 117] width 110 height 25
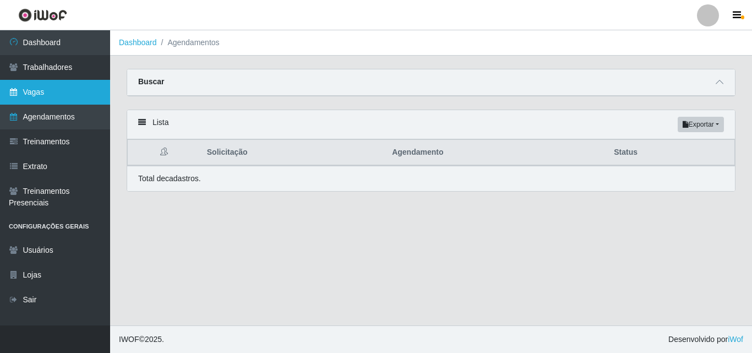
click at [63, 87] on link "Vagas" at bounding box center [55, 92] width 110 height 25
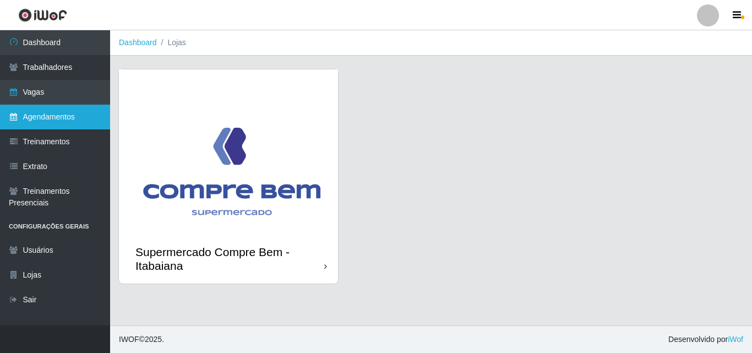
click at [45, 112] on link "Agendamentos" at bounding box center [55, 117] width 110 height 25
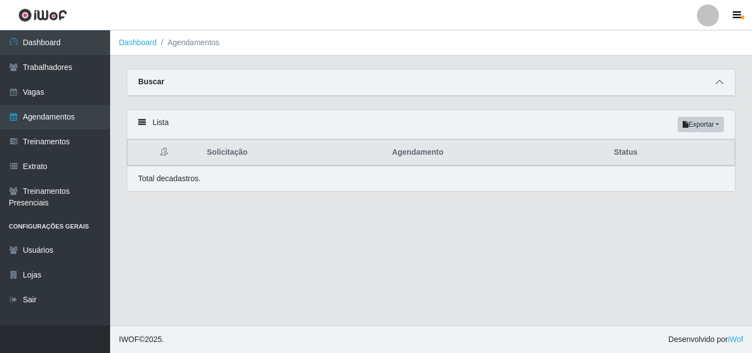
click at [724, 86] on span at bounding box center [719, 82] width 13 height 13
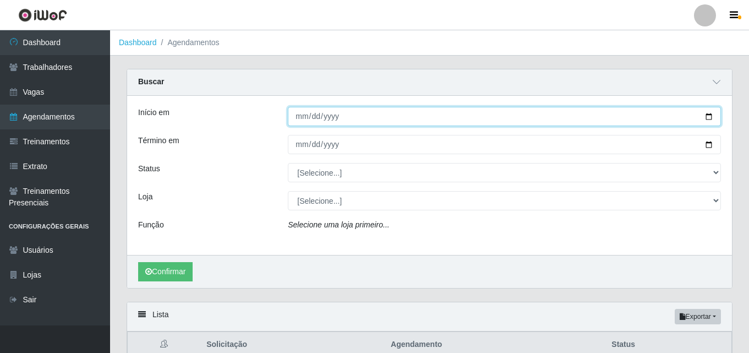
click at [422, 118] on input "Início em" at bounding box center [504, 116] width 433 height 19
type input "2025-08-23"
click at [138, 262] on button "Confirmar" at bounding box center [165, 271] width 54 height 19
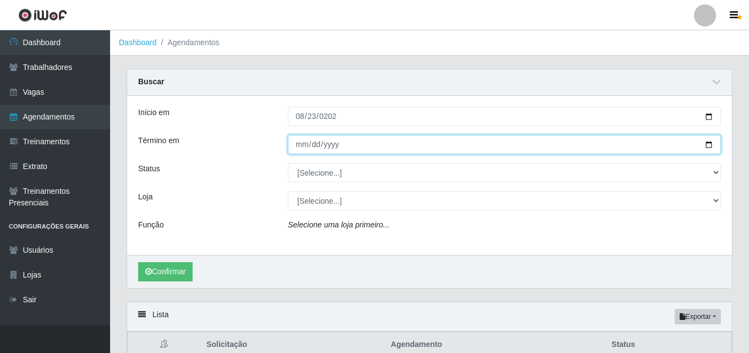
click at [373, 143] on input "Término em" at bounding box center [504, 144] width 433 height 19
type input "2025-08-23"
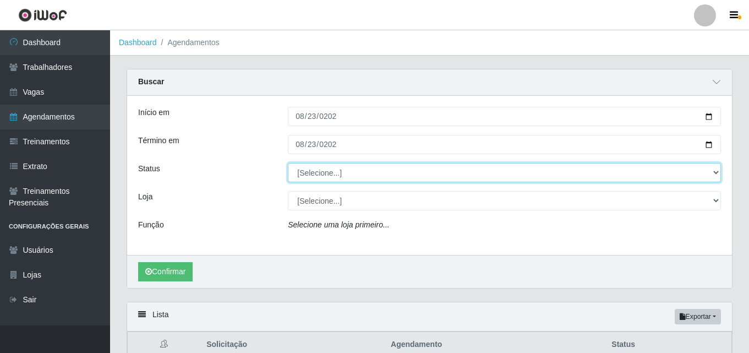
click at [381, 175] on select "[Selecione...] AGENDADO AGUARDANDO LIBERAR EM ANDAMENTO EM REVISÃO FINALIZADO C…" at bounding box center [504, 172] width 433 height 19
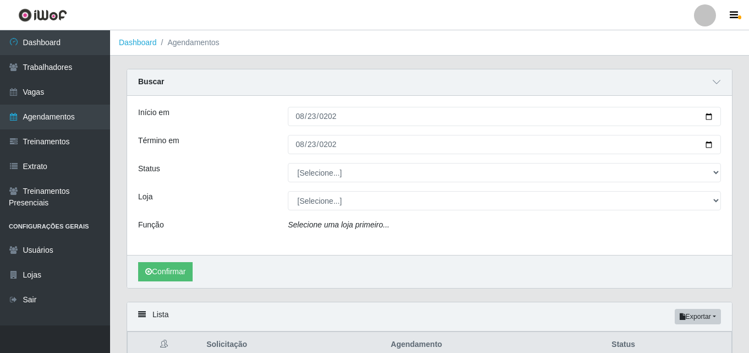
click at [245, 200] on div "Loja" at bounding box center [205, 200] width 150 height 19
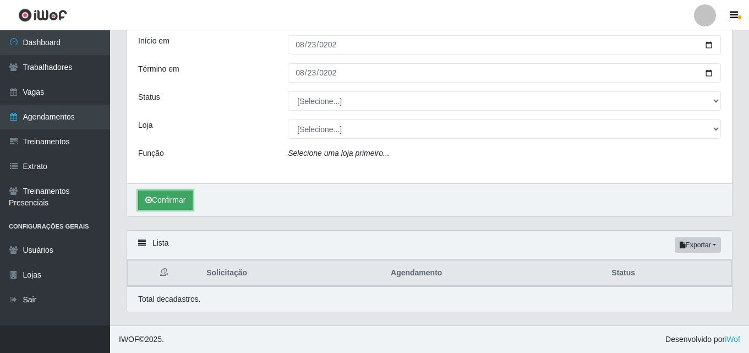
click at [186, 194] on button "Confirmar" at bounding box center [165, 199] width 54 height 19
click at [189, 203] on button "Confirmar" at bounding box center [165, 199] width 54 height 19
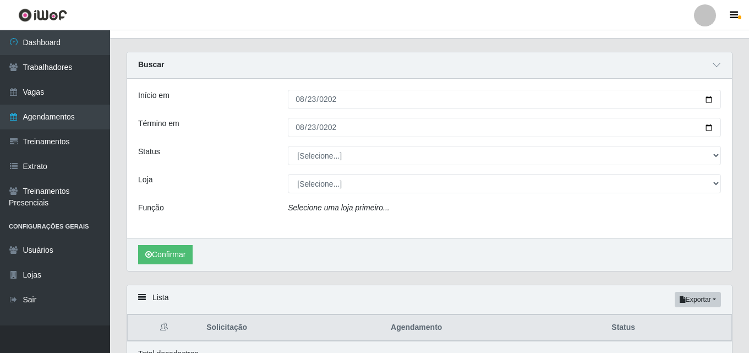
drag, startPoint x: 413, startPoint y: 205, endPoint x: 392, endPoint y: 217, distance: 24.4
click at [413, 205] on div "Selecione uma loja primeiro..." at bounding box center [505, 210] width 450 height 16
click at [345, 211] on icon "Selecione uma loja primeiro..." at bounding box center [338, 207] width 101 height 9
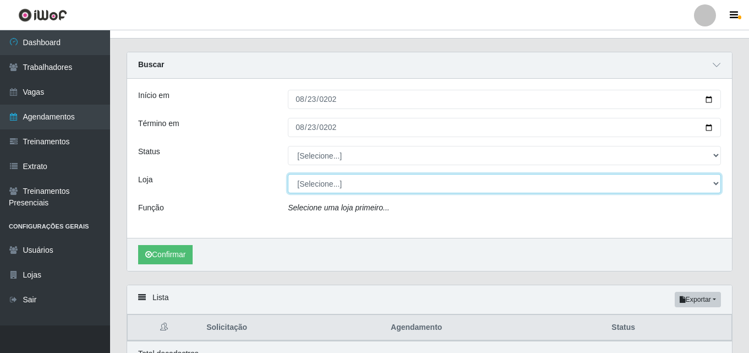
click at [295, 182] on select "[Selecione...] Supermercado Compre Bem - Itabaiana" at bounding box center [504, 183] width 433 height 19
select select "264"
click at [288, 174] on select "[Selecione...] Supermercado Compre Bem - Itabaiana" at bounding box center [504, 183] width 433 height 19
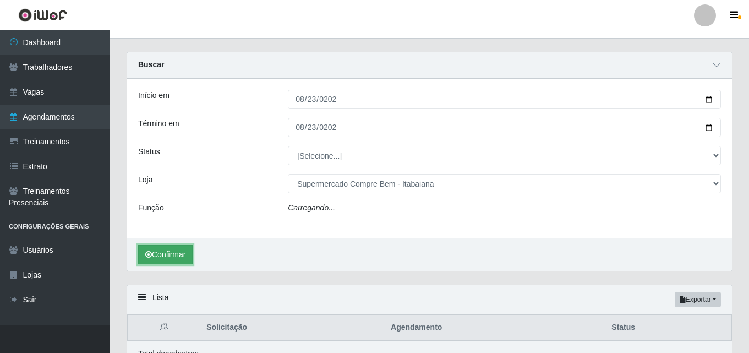
click at [171, 250] on button "Confirmar" at bounding box center [165, 254] width 54 height 19
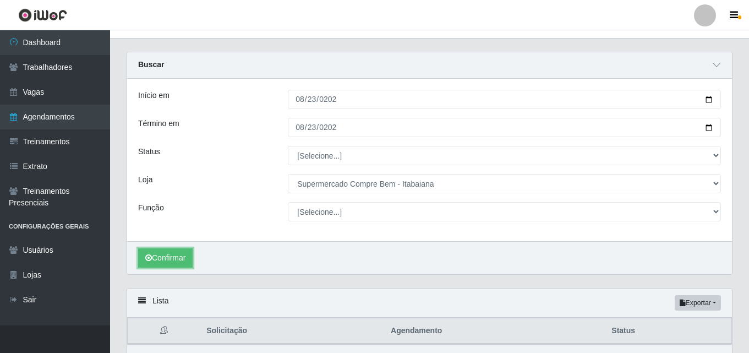
scroll to position [75, 0]
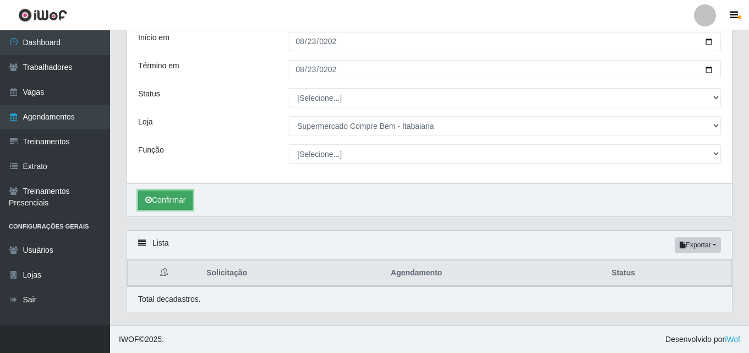
click at [155, 204] on button "Confirmar" at bounding box center [165, 199] width 54 height 19
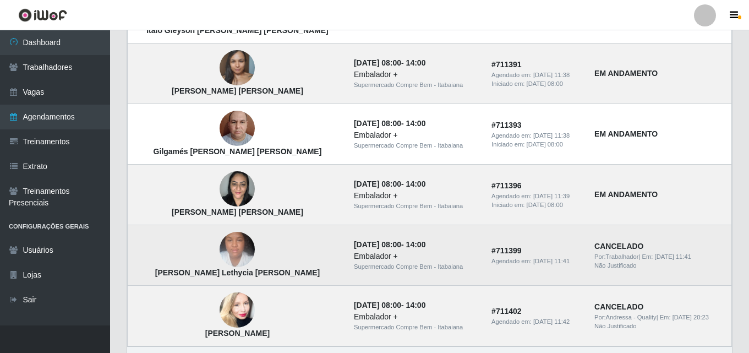
scroll to position [736, 0]
